Goal: Information Seeking & Learning: Learn about a topic

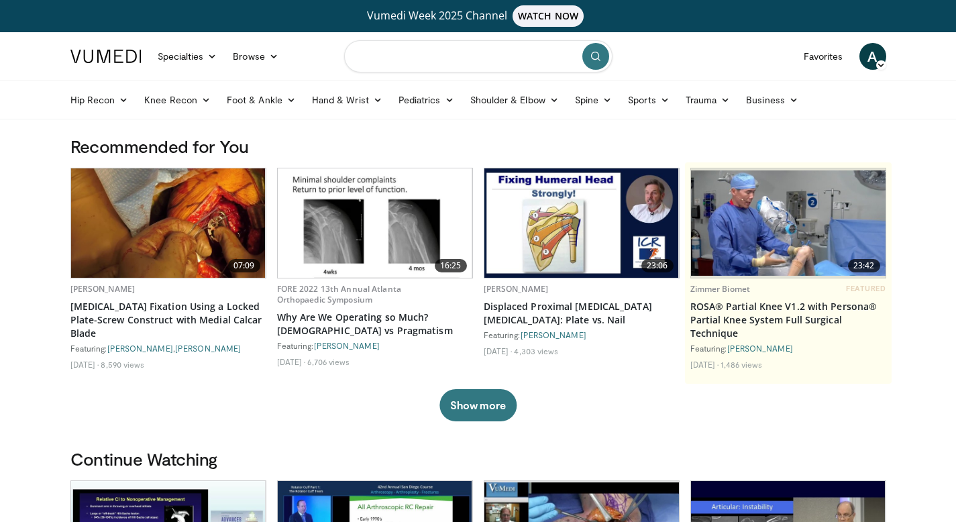
click at [439, 55] on input "Search topics, interventions" at bounding box center [478, 56] width 268 height 32
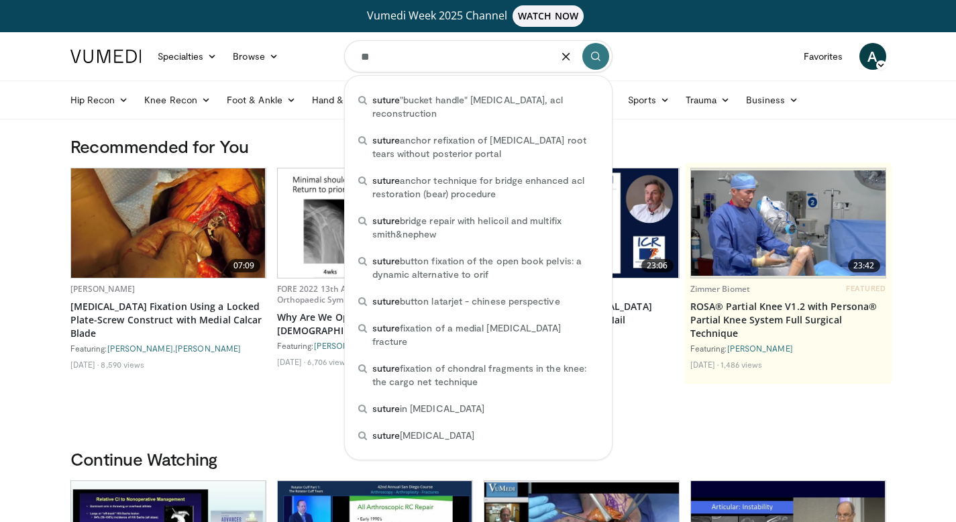
type input "*"
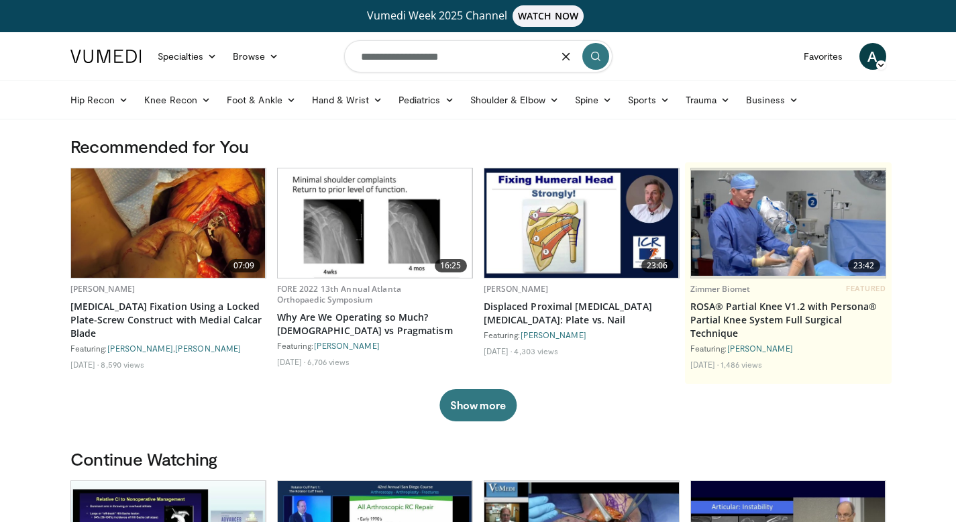
type input "**********"
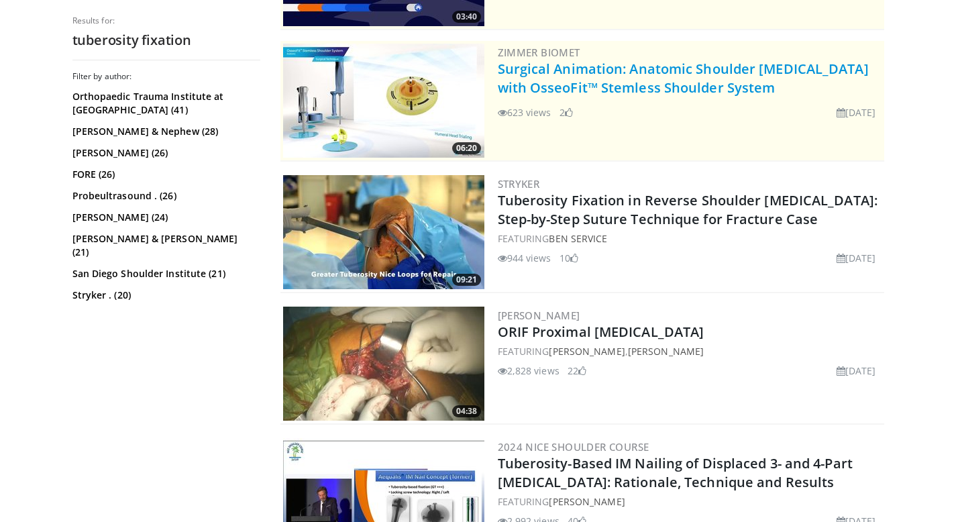
scroll to position [275, 0]
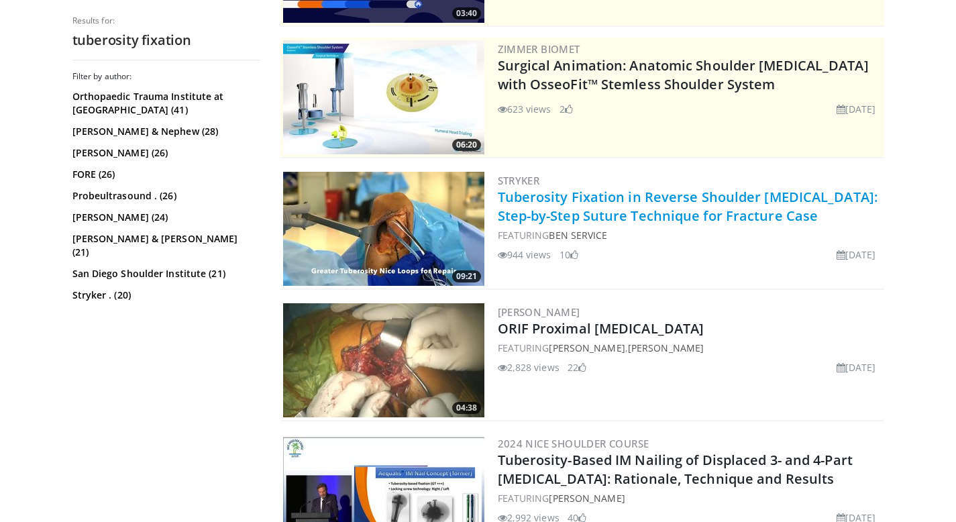
click at [560, 205] on link "Tuberosity Fixation in Reverse Shoulder [MEDICAL_DATA]: Step-by-Step Suture Tec…" at bounding box center [688, 206] width 380 height 37
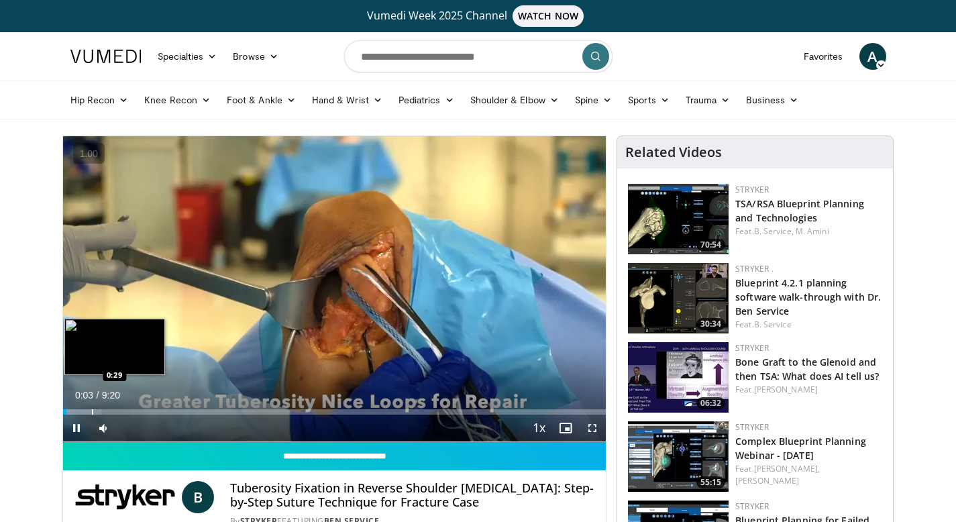
click at [92, 409] on div "Progress Bar" at bounding box center [92, 411] width 1 height 5
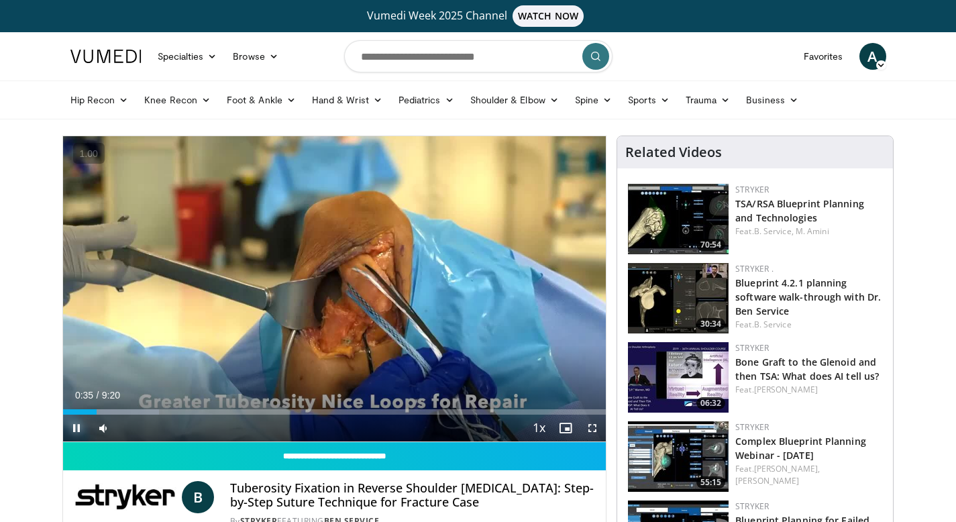
click at [65, 425] on span "Video Player" at bounding box center [76, 427] width 27 height 27
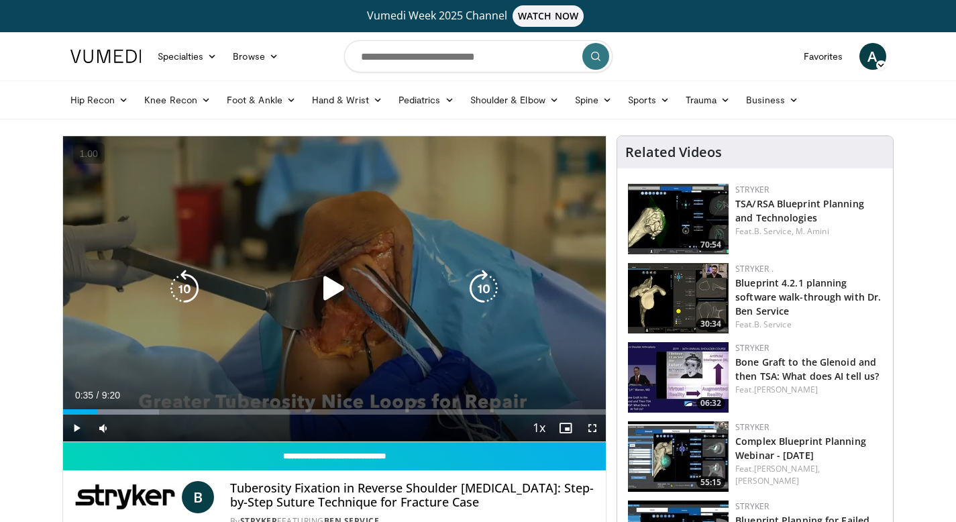
click at [331, 299] on icon "Video Player" at bounding box center [334, 289] width 38 height 38
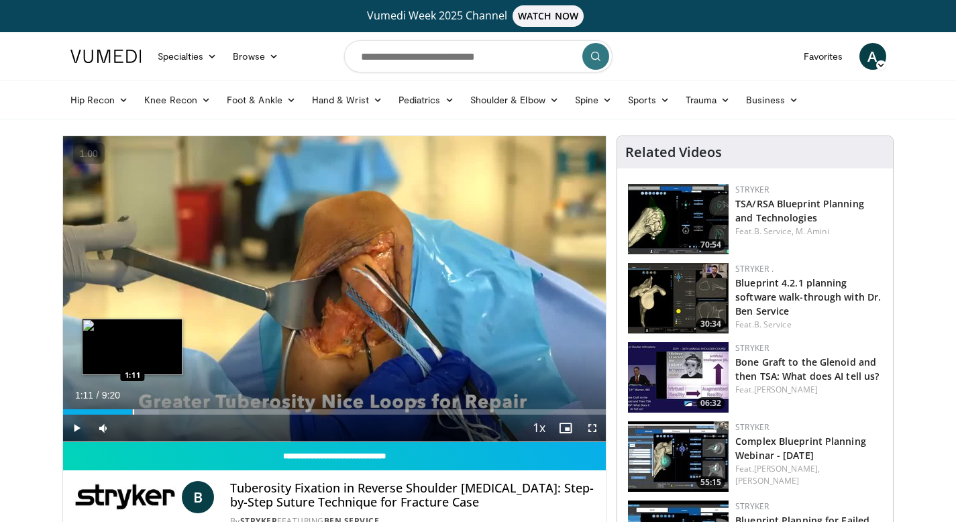
click at [133, 410] on div "Progress Bar" at bounding box center [133, 411] width 1 height 5
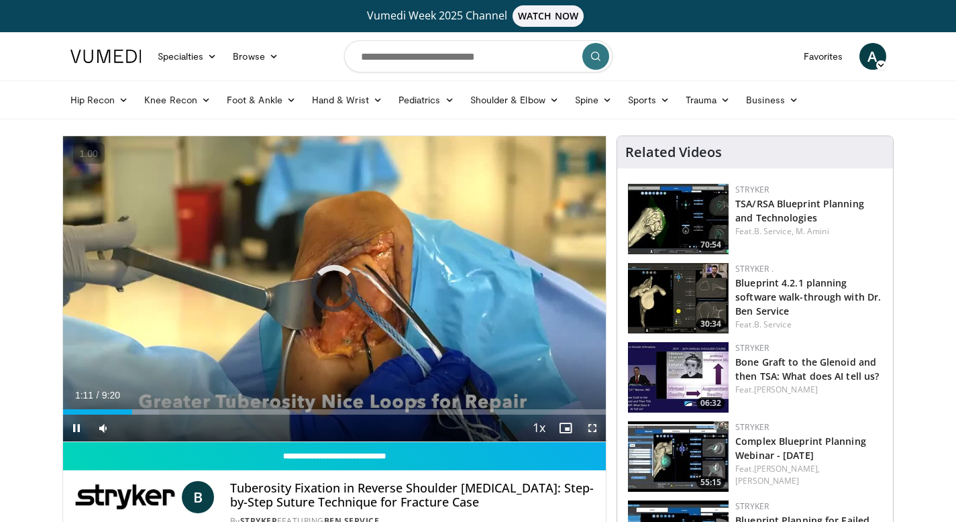
click at [585, 435] on span "Video Player" at bounding box center [592, 427] width 27 height 27
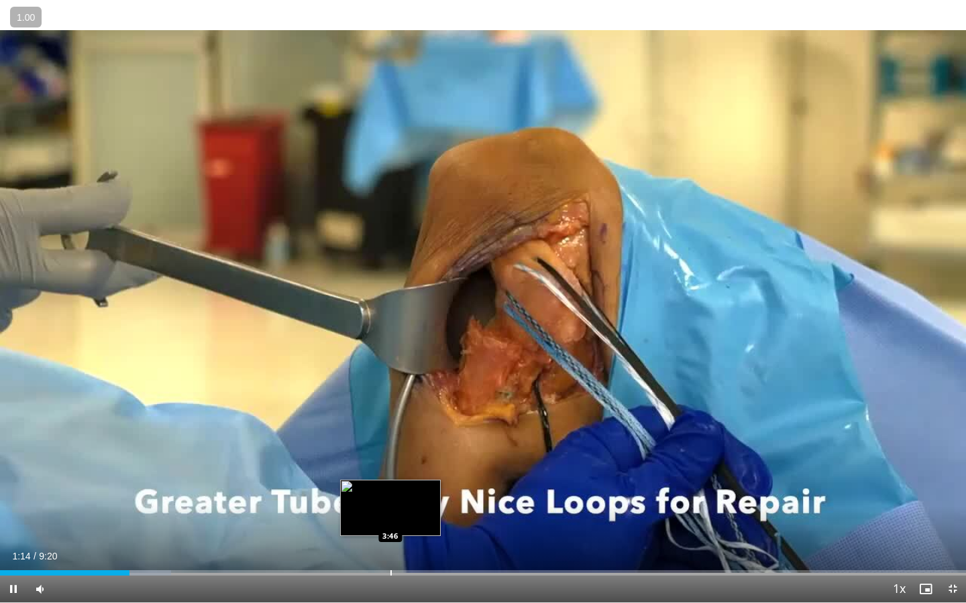
click at [390, 521] on div "Loaded : 17.69% 1:14 3:46" at bounding box center [483, 569] width 966 height 13
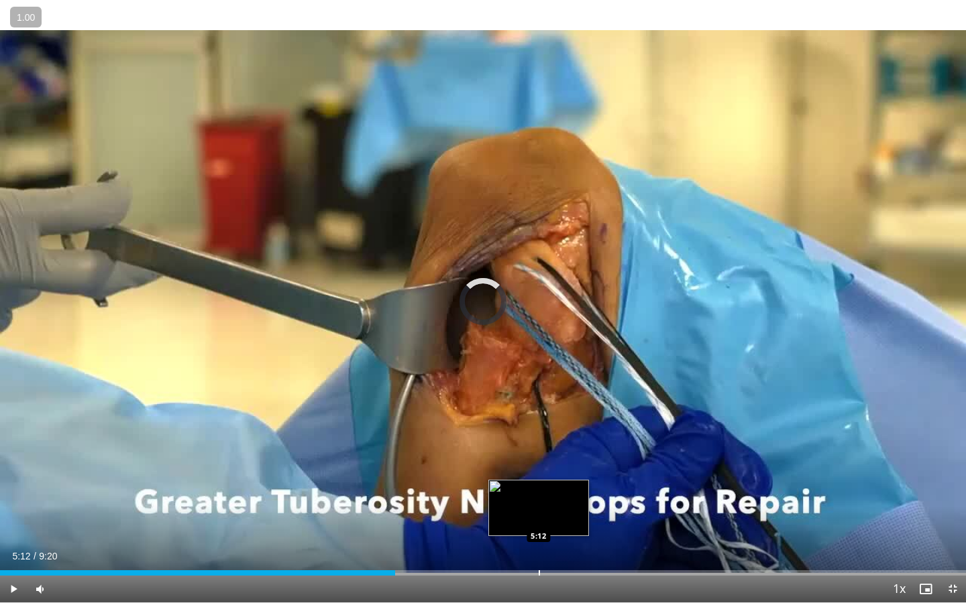
click at [538, 521] on div "Loaded : 0.00% 5:12 5:12" at bounding box center [483, 569] width 966 height 13
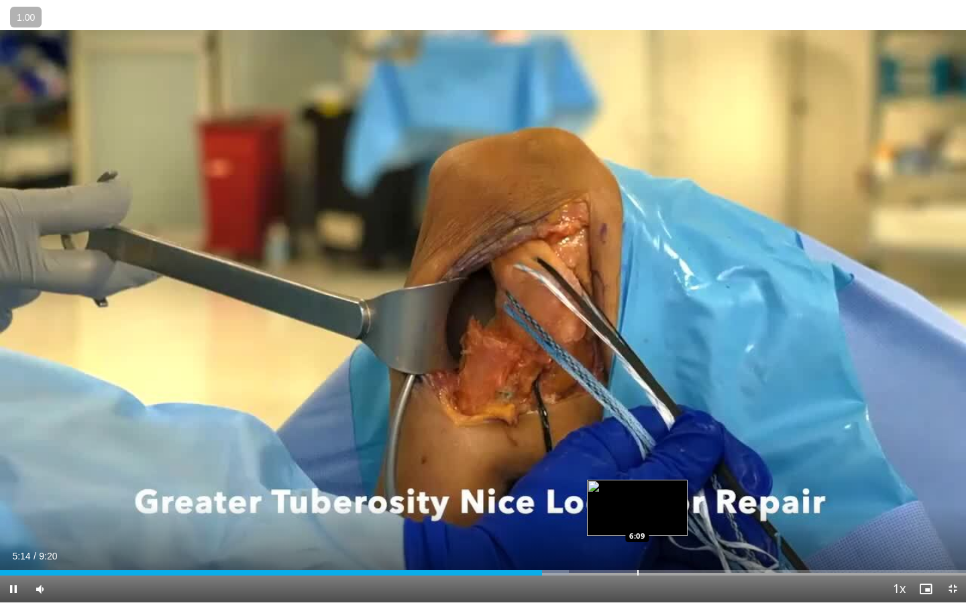
click at [638, 521] on div "Progress Bar" at bounding box center [637, 573] width 1 height 5
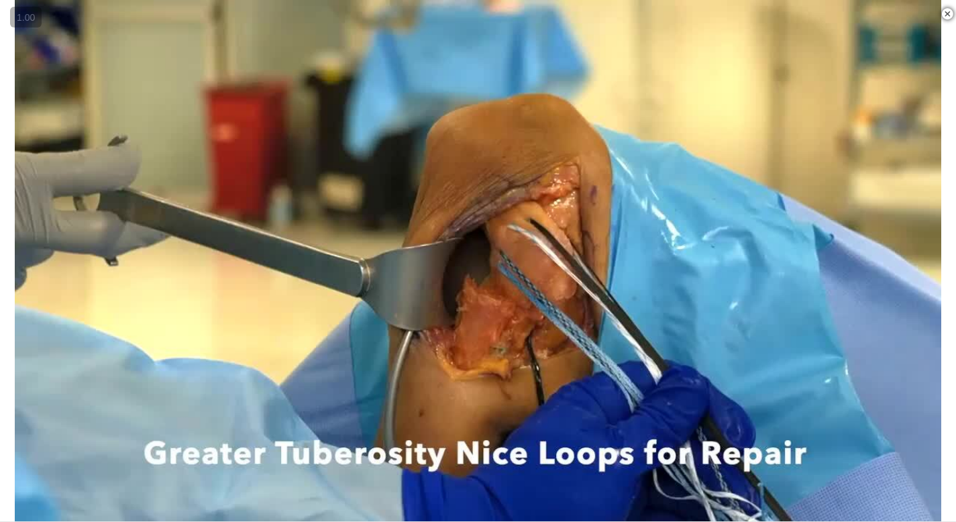
scroll to position [1348, 0]
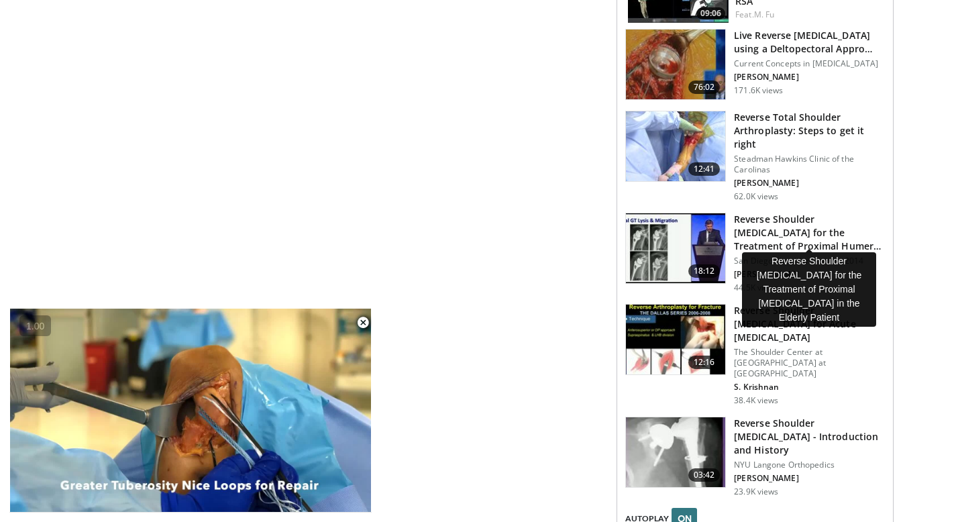
click at [743, 215] on h3 "Reverse Shoulder [MEDICAL_DATA] for the Treatment of Proximal Humeral …" at bounding box center [809, 233] width 151 height 40
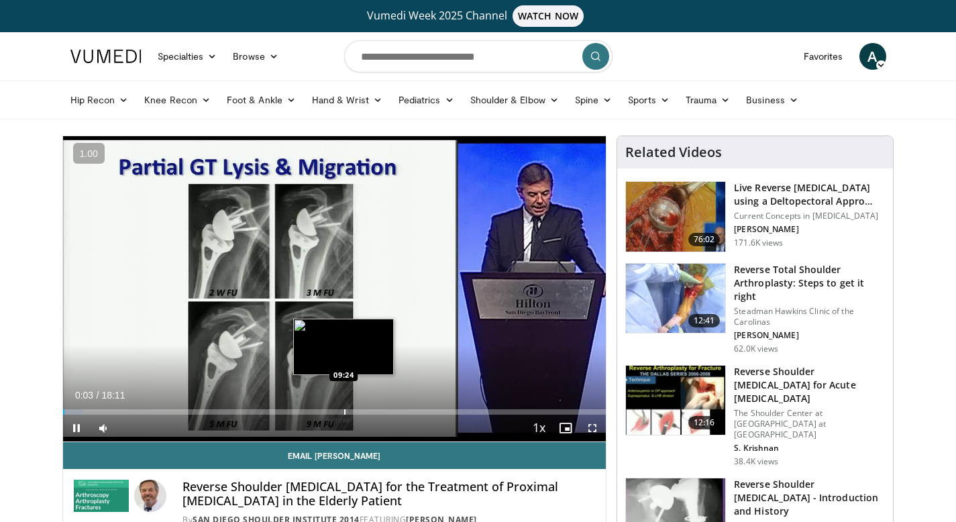
click at [344, 411] on div "Progress Bar" at bounding box center [344, 411] width 1 height 5
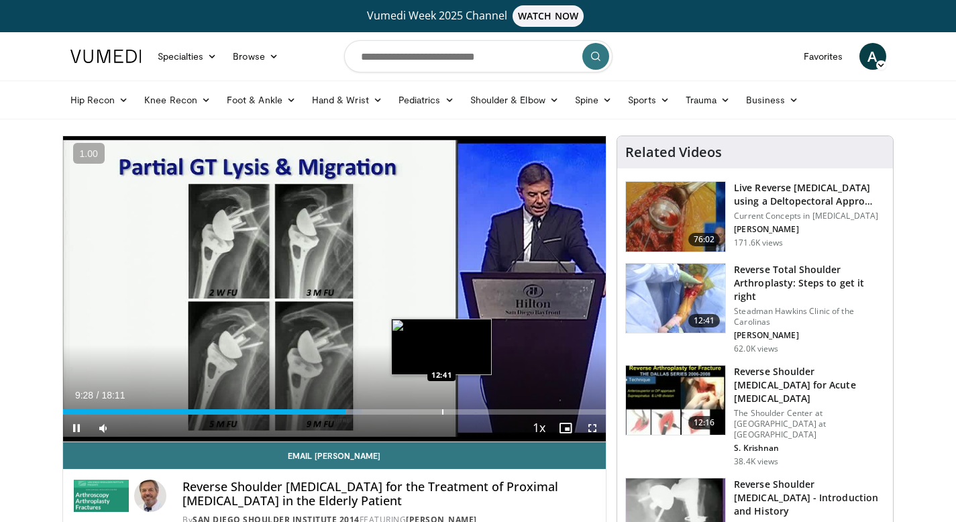
click at [441, 408] on div "Loaded : 55.02% 09:28 12:41" at bounding box center [334, 408] width 543 height 13
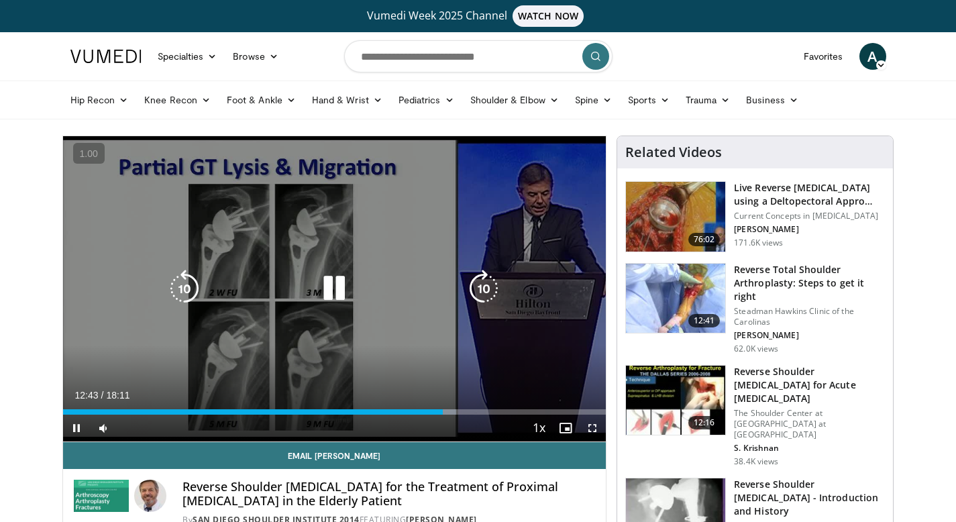
click at [332, 282] on icon "Video Player" at bounding box center [334, 289] width 38 height 38
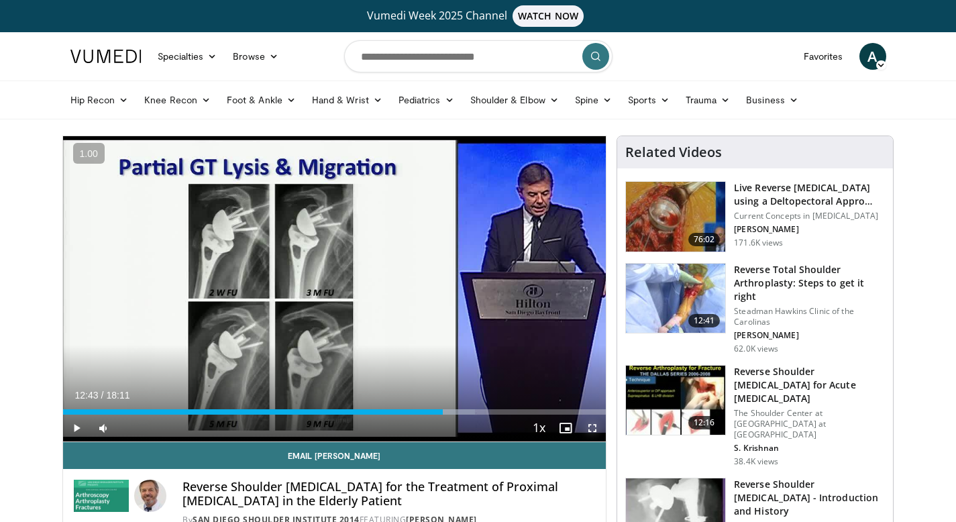
click at [594, 429] on span "Video Player" at bounding box center [592, 427] width 27 height 27
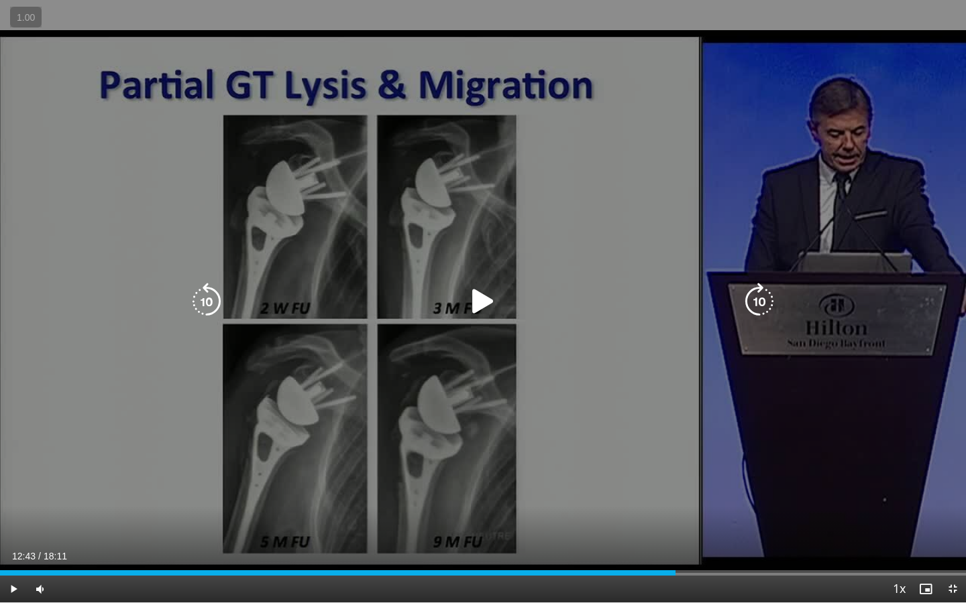
click at [490, 309] on icon "Video Player" at bounding box center [483, 302] width 38 height 38
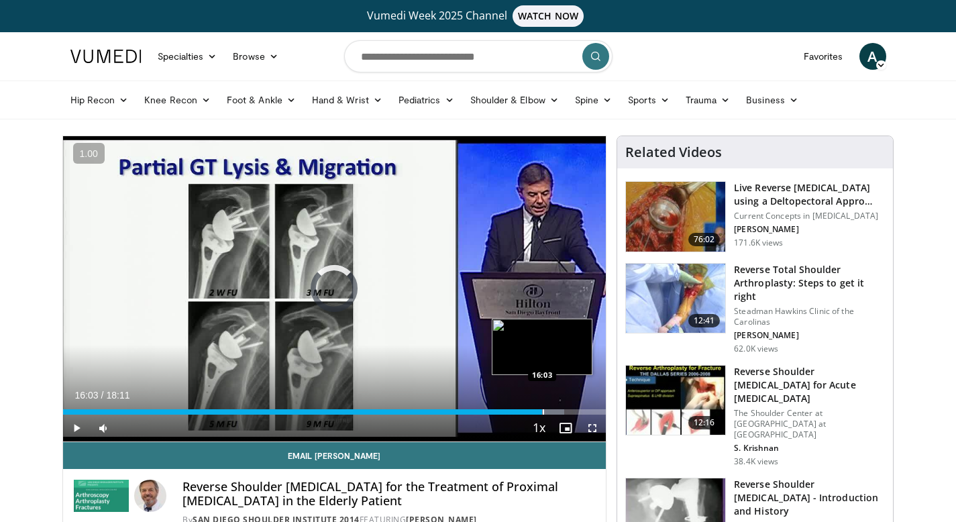
click at [542, 411] on div "Progress Bar" at bounding box center [542, 411] width 1 height 5
click at [553, 410] on div "Progress Bar" at bounding box center [551, 411] width 1 height 5
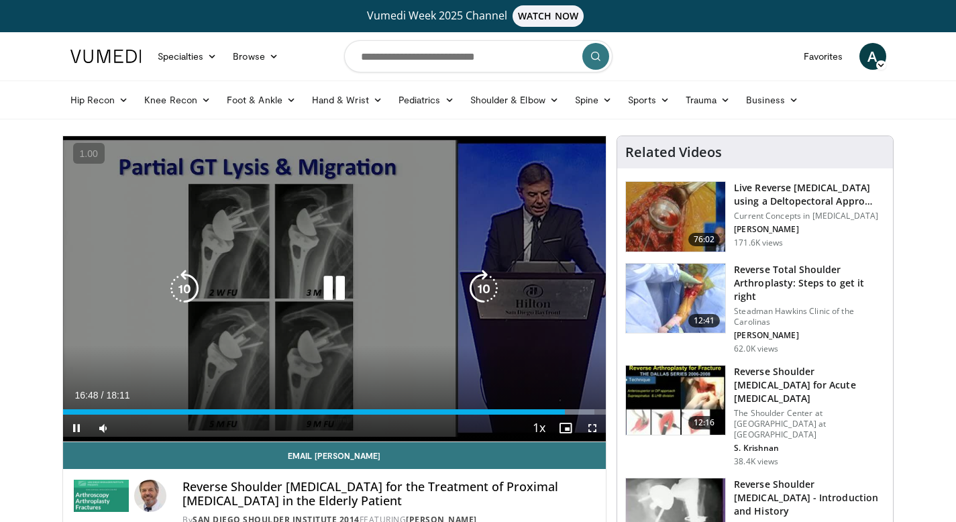
click at [327, 282] on icon "Video Player" at bounding box center [334, 289] width 38 height 38
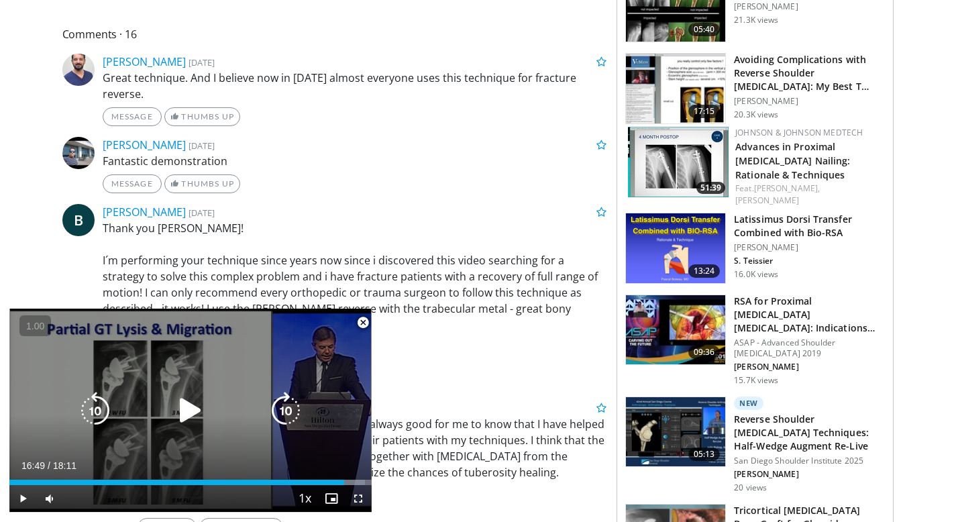
scroll to position [626, 0]
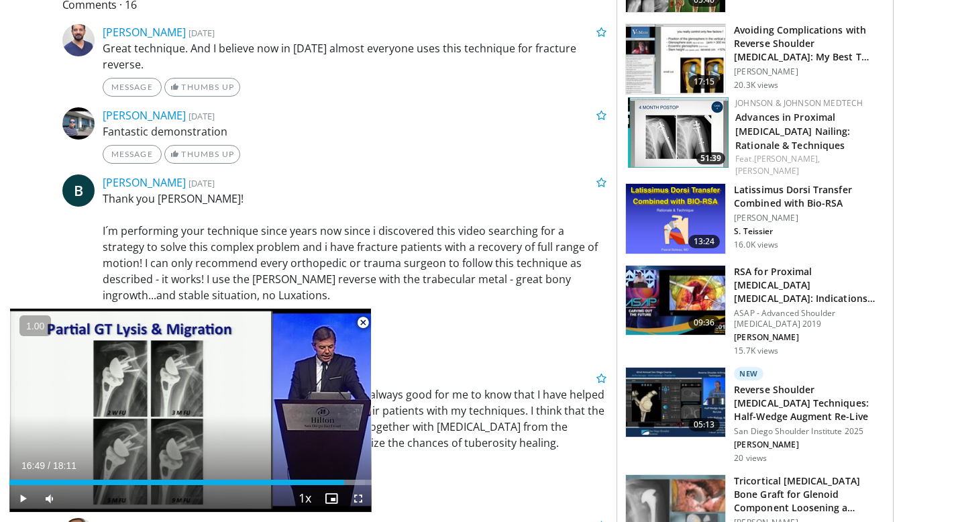
click at [364, 326] on span "Video Player" at bounding box center [362, 322] width 27 height 27
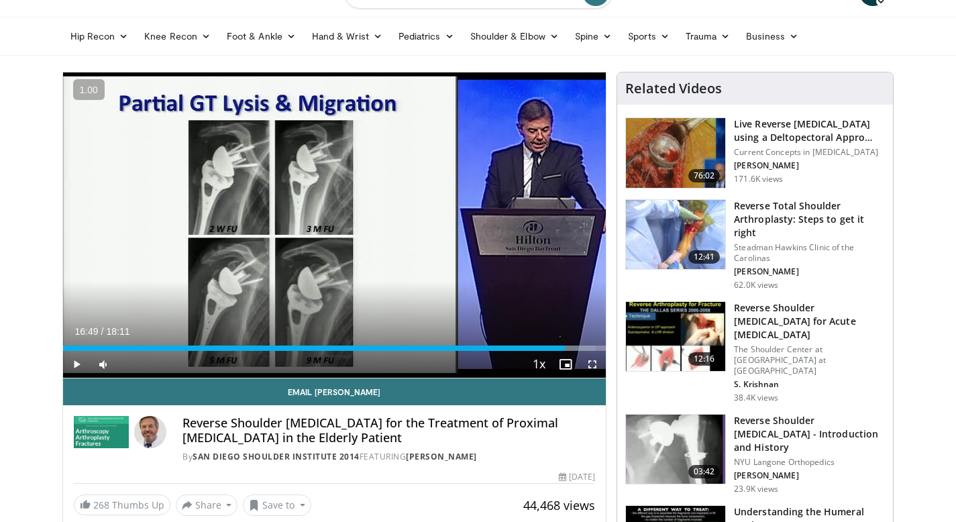
scroll to position [39, 0]
